Goal: Transaction & Acquisition: Purchase product/service

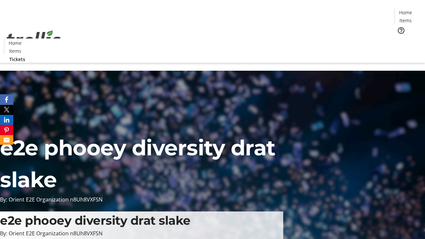
click at [400, 39] on span "Tickets" at bounding box center [408, 42] width 16 height 7
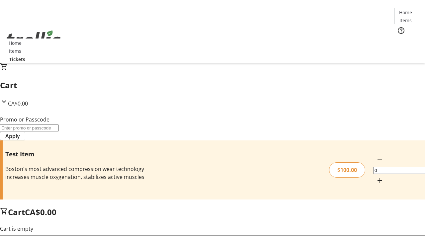
click at [376, 177] on mat-icon "Increment by one" at bounding box center [380, 181] width 8 height 8
type input "1"
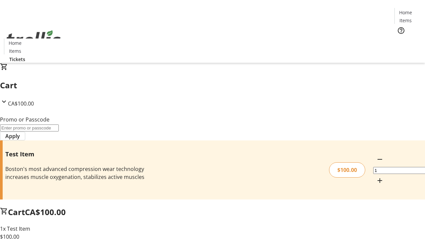
type input "PERCENT"
